Goal: Navigation & Orientation: Understand site structure

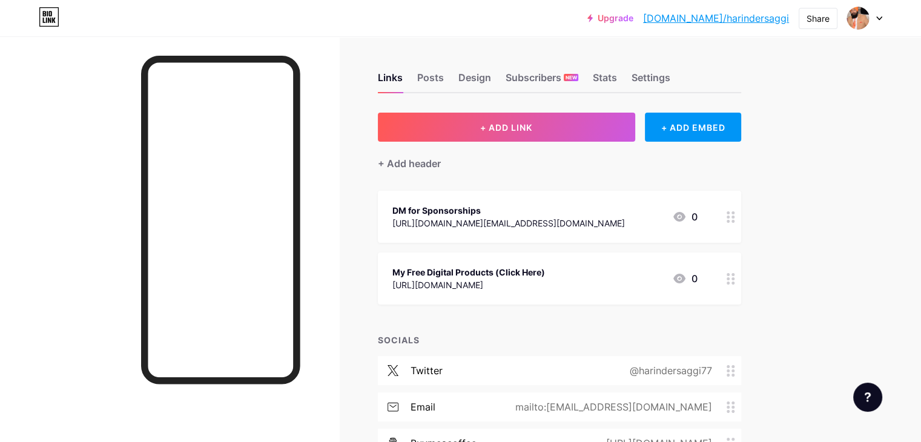
click at [876, 15] on div at bounding box center [864, 18] width 35 height 22
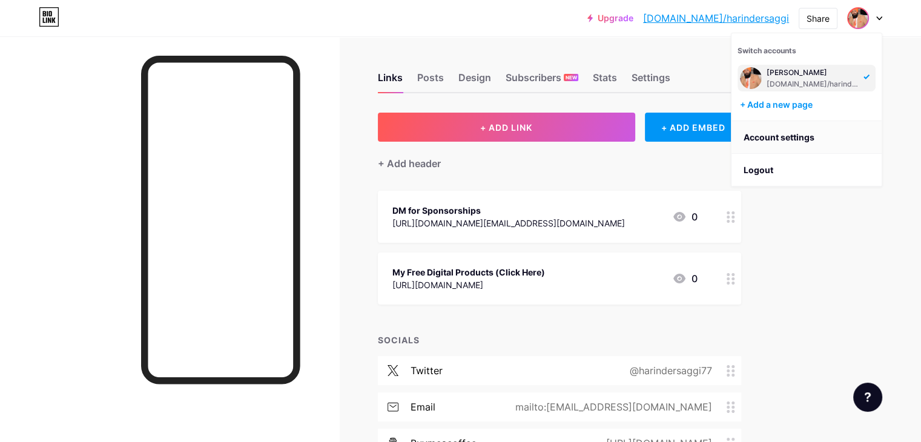
click at [801, 136] on link "Account settings" at bounding box center [806, 137] width 150 height 33
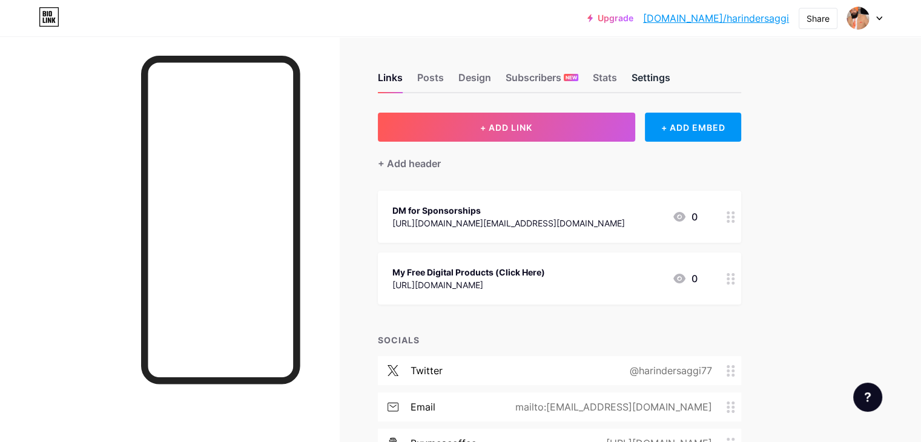
click at [670, 76] on div "Settings" at bounding box center [650, 81] width 39 height 22
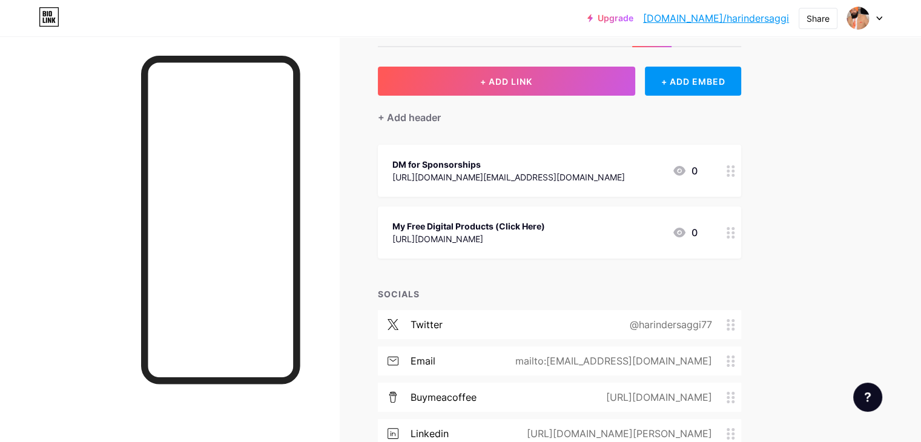
scroll to position [121, 0]
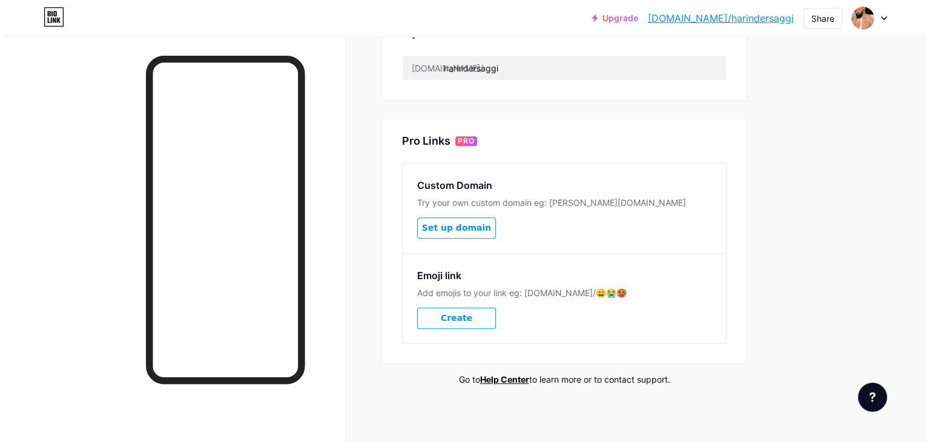
scroll to position [504, 0]
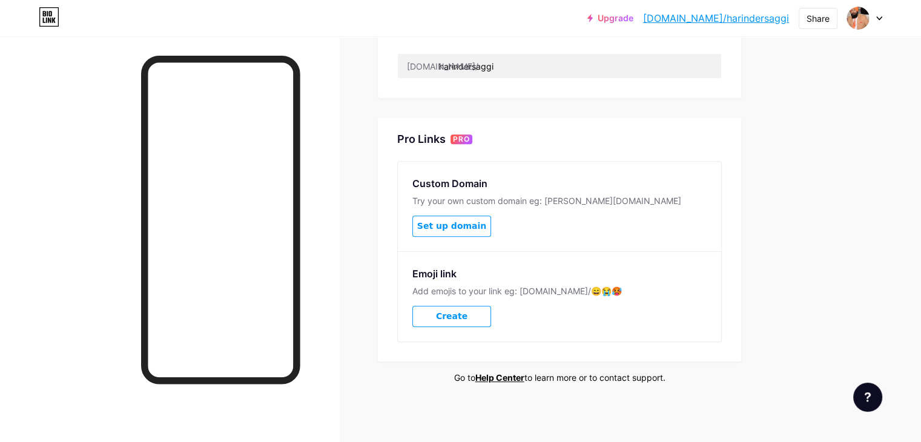
click at [486, 225] on span "Set up domain" at bounding box center [451, 226] width 69 height 10
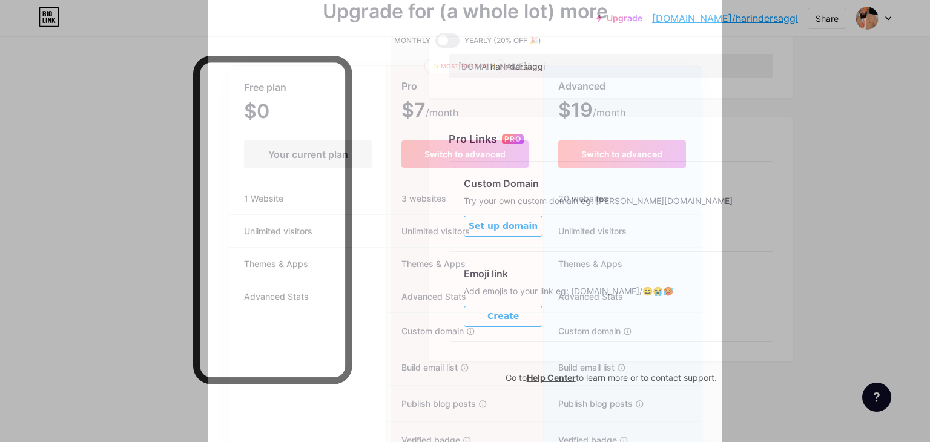
scroll to position [120, 0]
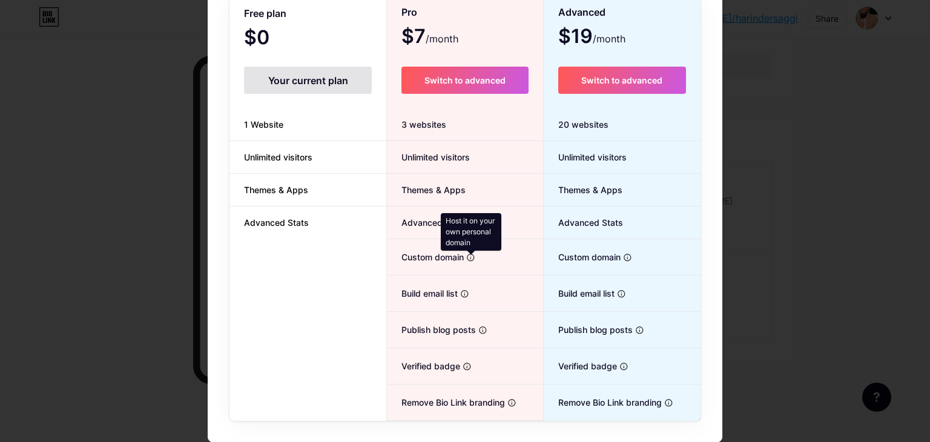
click at [467, 257] on icon at bounding box center [470, 257] width 9 height 9
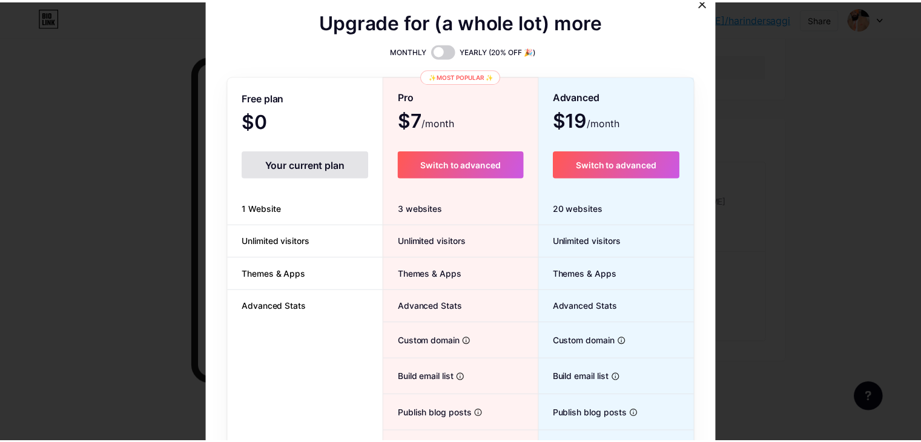
scroll to position [0, 0]
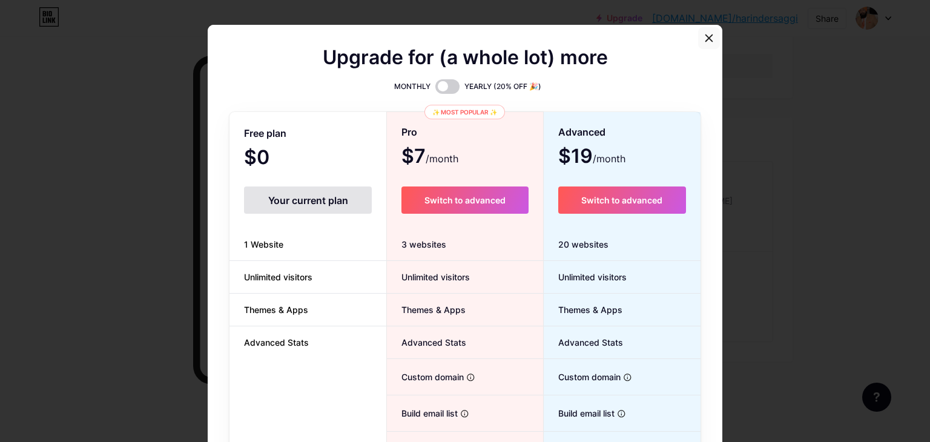
click at [700, 44] on div at bounding box center [709, 38] width 22 height 22
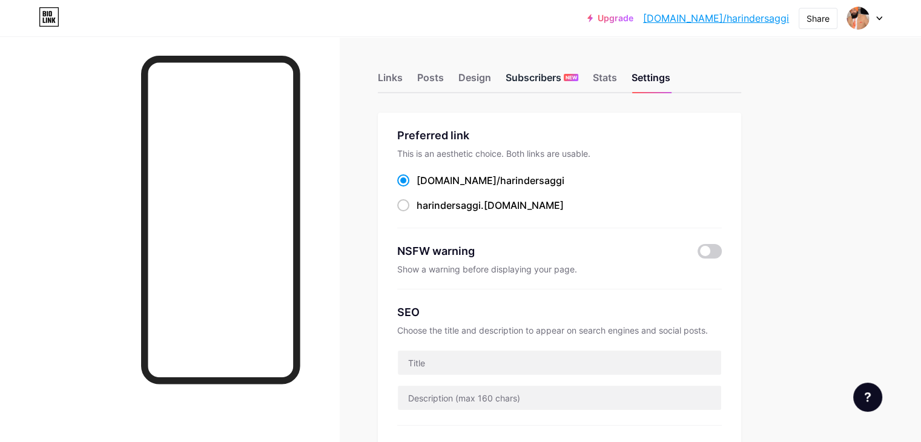
click at [578, 83] on div "Subscribers NEW" at bounding box center [541, 81] width 73 height 22
click at [856, 20] on img at bounding box center [857, 17] width 19 height 19
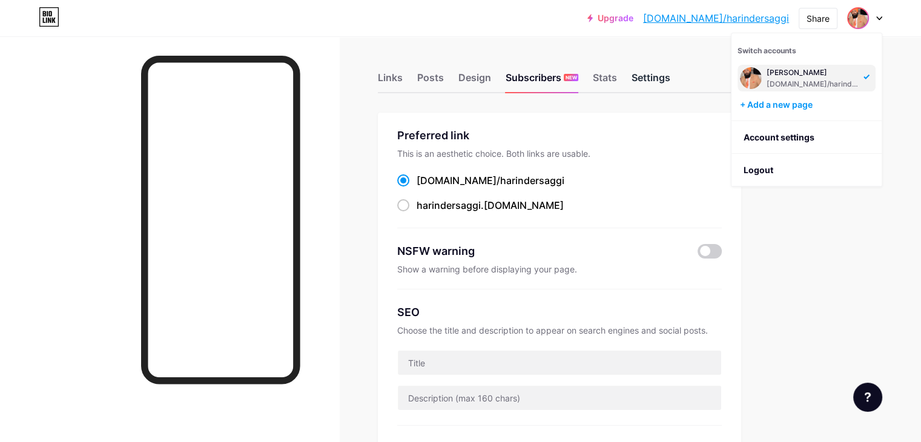
click at [670, 76] on div "Settings" at bounding box center [650, 81] width 39 height 22
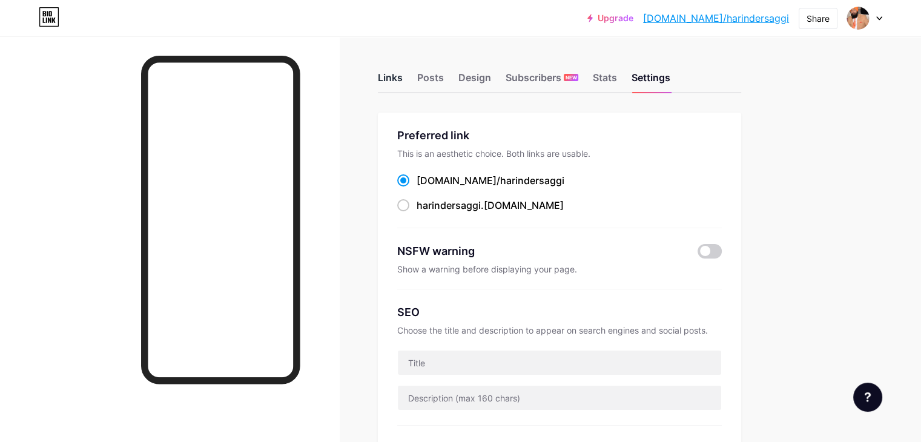
click at [402, 78] on div "Links" at bounding box center [390, 81] width 25 height 22
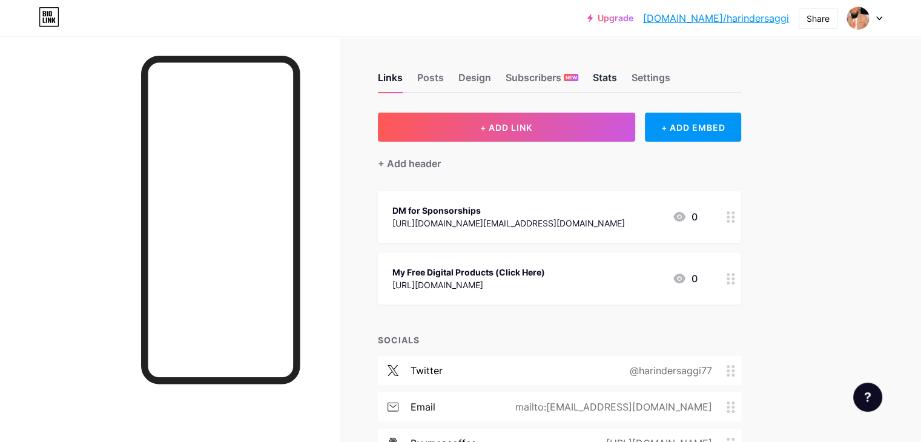
click at [617, 80] on div "Stats" at bounding box center [605, 81] width 24 height 22
click at [867, 18] on div at bounding box center [858, 18] width 22 height 22
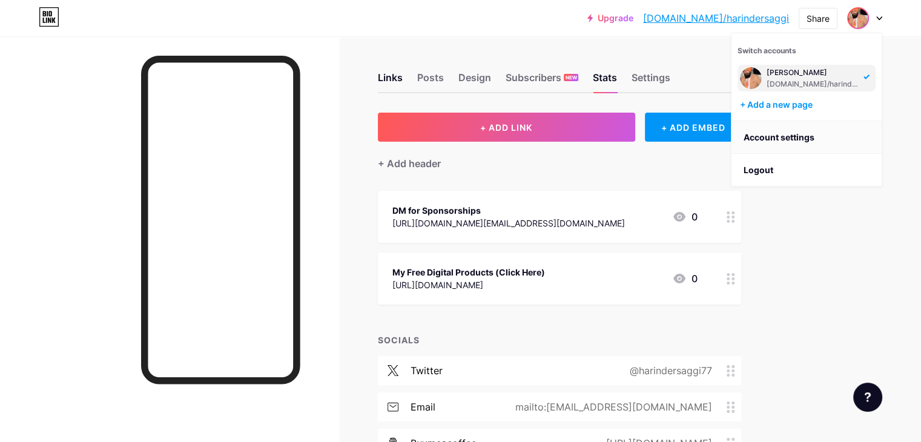
click at [800, 136] on link "Account settings" at bounding box center [806, 137] width 150 height 33
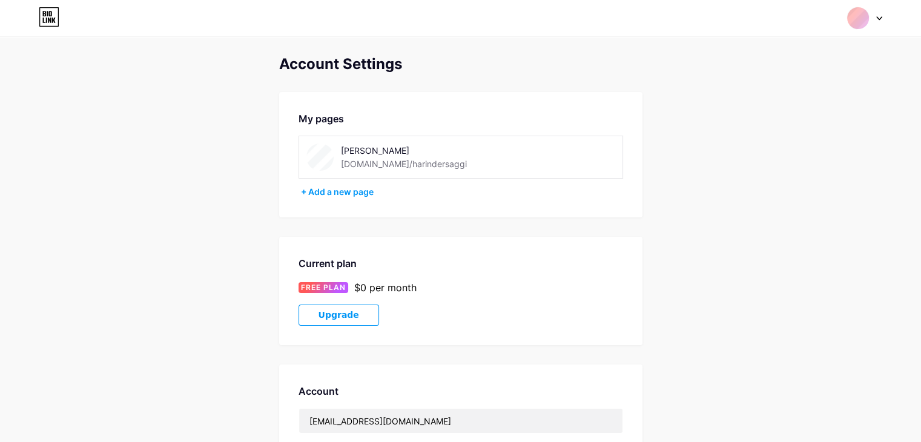
click at [333, 160] on div "[PERSON_NAME] [DOMAIN_NAME]/harindersaggi" at bounding box center [409, 156] width 206 height 27
click at [326, 159] on img at bounding box center [319, 156] width 27 height 27
click at [313, 156] on img at bounding box center [319, 156] width 27 height 27
click at [317, 155] on img at bounding box center [319, 156] width 27 height 27
click at [316, 156] on img at bounding box center [319, 156] width 27 height 27
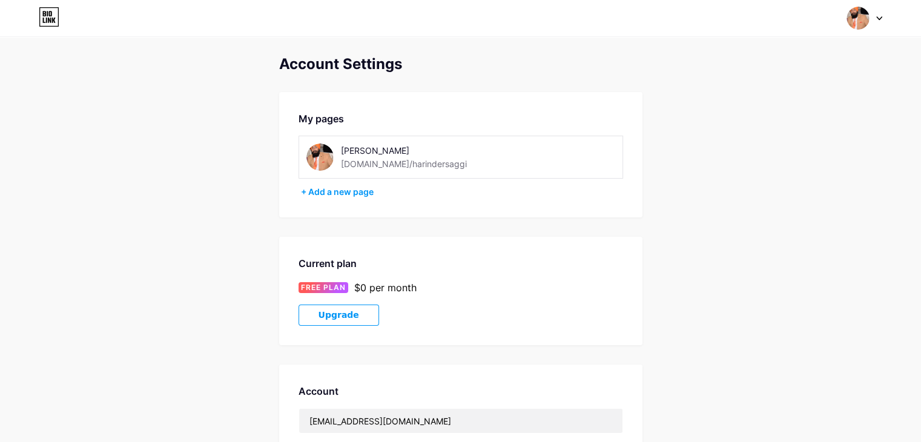
click at [321, 159] on img at bounding box center [319, 156] width 27 height 27
click at [869, 18] on div at bounding box center [864, 18] width 35 height 22
click at [774, 134] on link "Dashboard" at bounding box center [806, 137] width 150 height 33
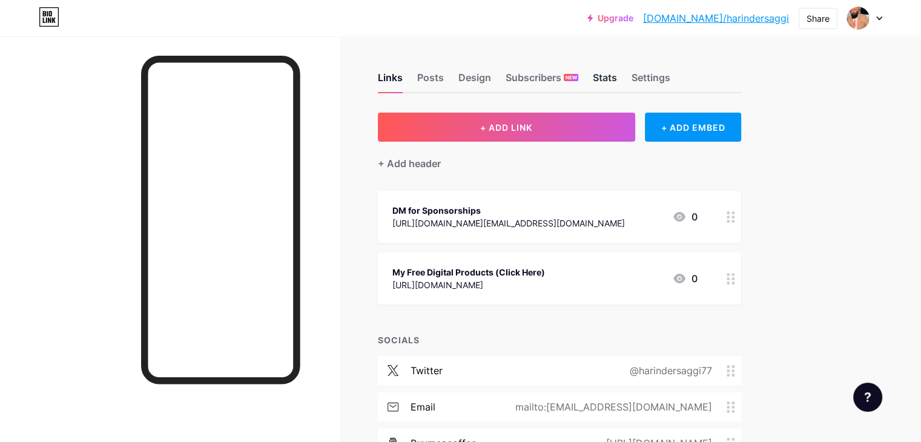
click at [617, 80] on div "Stats" at bounding box center [605, 81] width 24 height 22
click at [575, 77] on div "Subscribers NEW" at bounding box center [541, 81] width 73 height 22
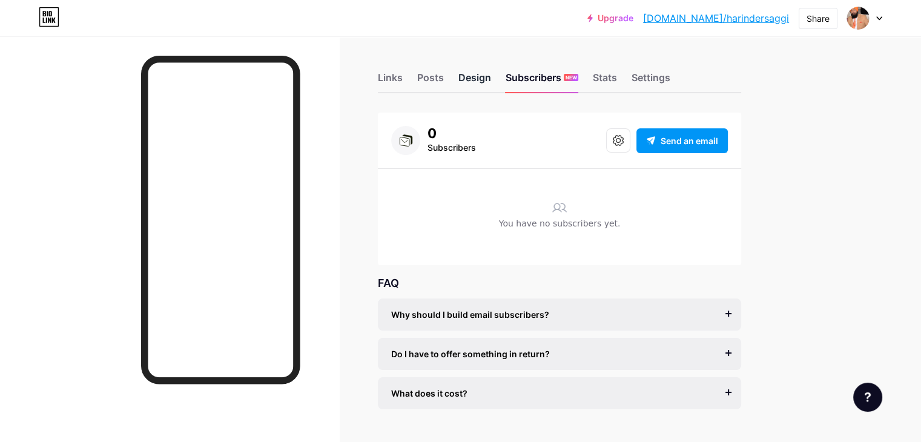
click at [491, 76] on div "Design" at bounding box center [474, 81] width 33 height 22
click at [444, 83] on div "Posts" at bounding box center [430, 81] width 27 height 22
click at [402, 74] on div "Links" at bounding box center [390, 81] width 25 height 22
